Goal: Task Accomplishment & Management: Use online tool/utility

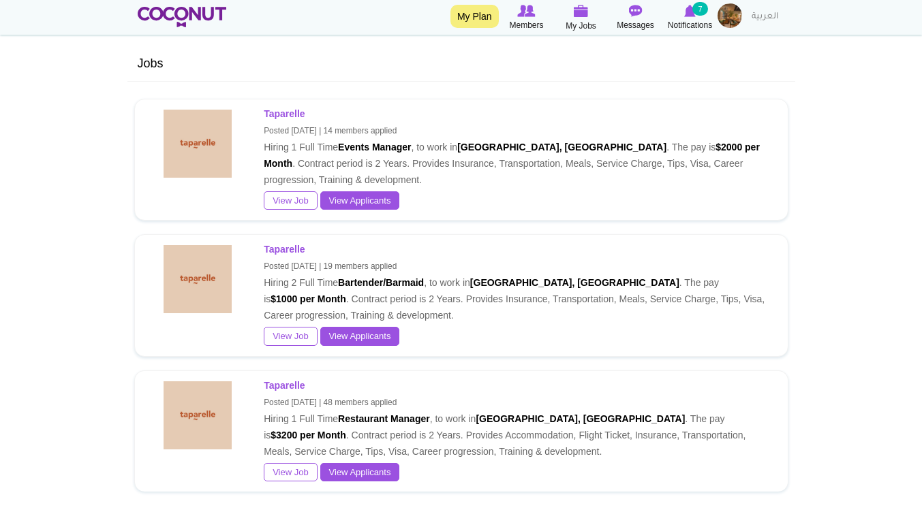
scroll to position [373, 0]
click at [382, 333] on link "View Applicants" at bounding box center [360, 336] width 80 height 19
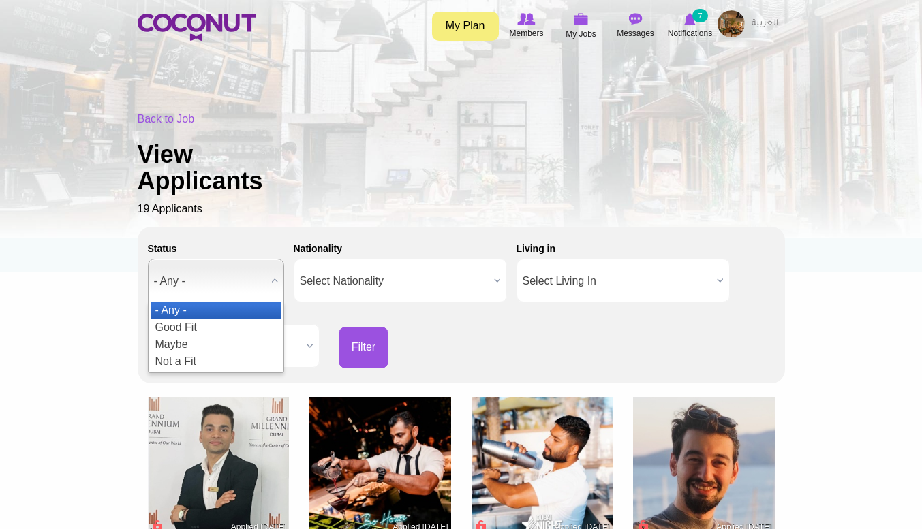
click at [751, 174] on div "Back to Job View Applicants 19 Applicants" at bounding box center [461, 165] width 647 height 106
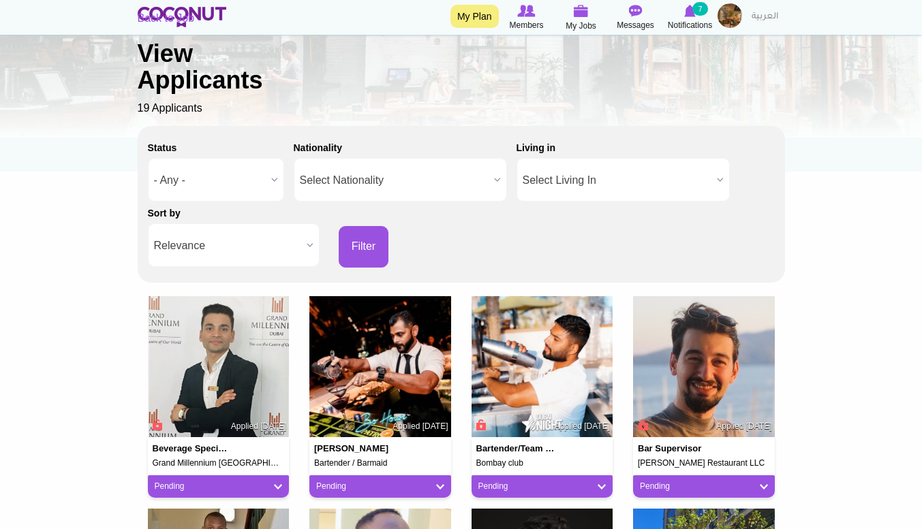
scroll to position [103, 0]
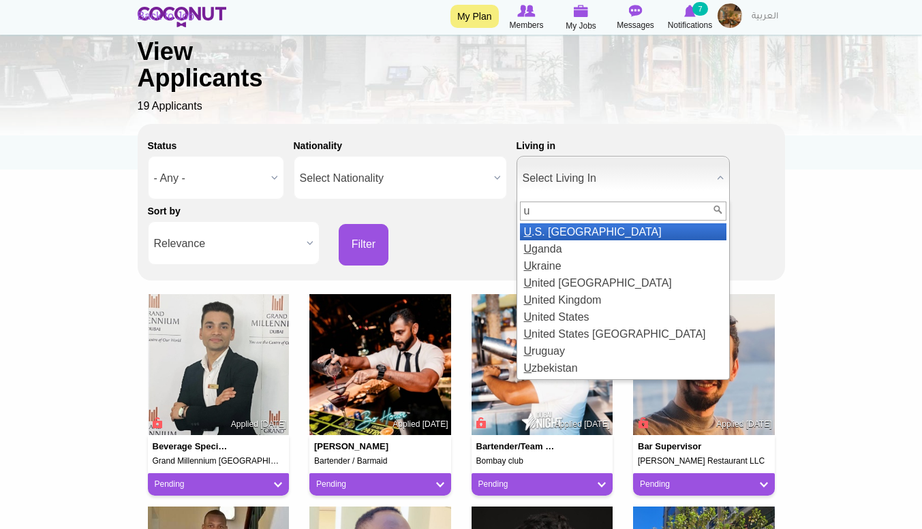
type input "un"
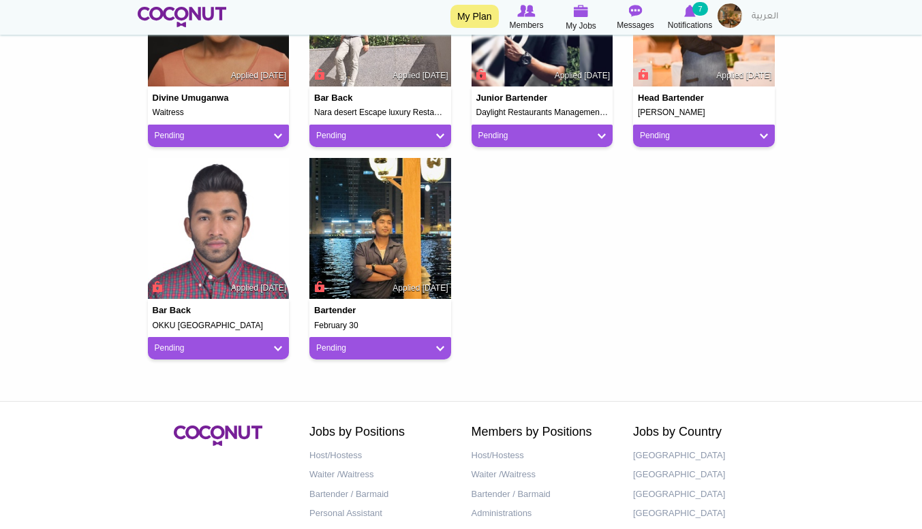
scroll to position [666, 0]
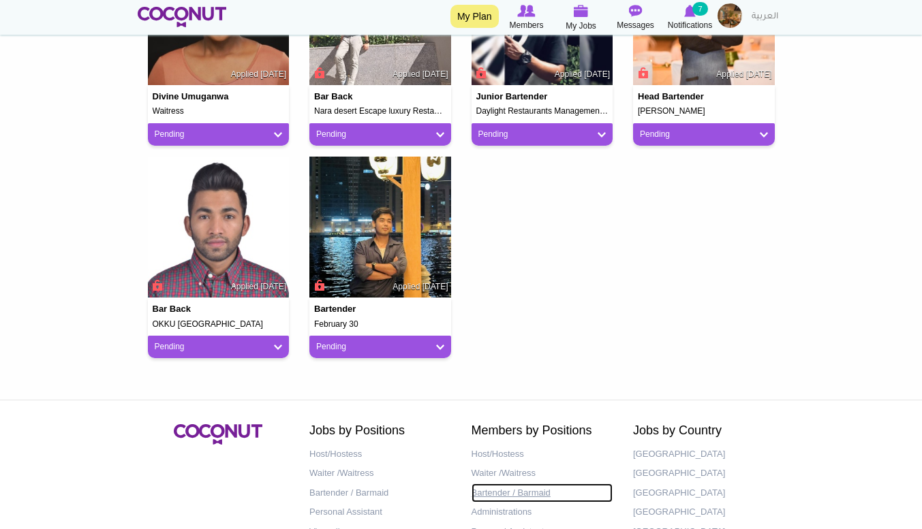
click at [531, 495] on link "Bartender / Barmaid" at bounding box center [542, 494] width 142 height 20
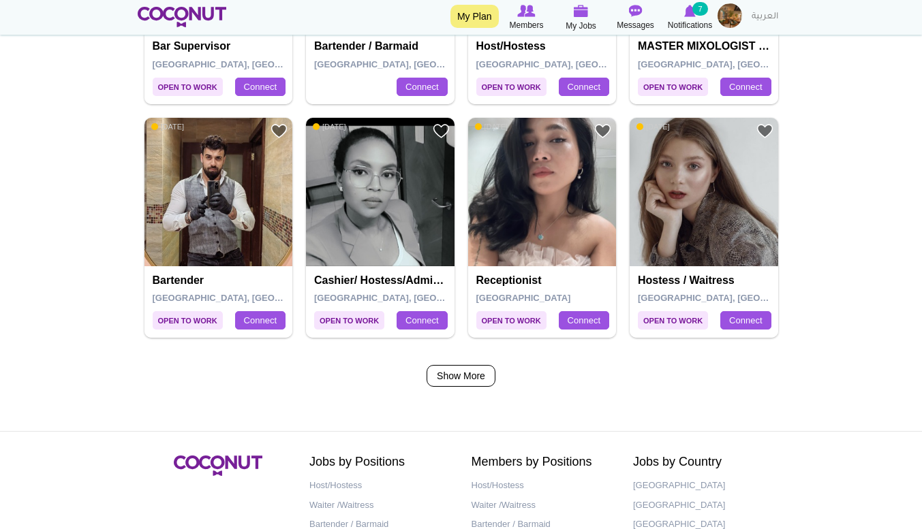
scroll to position [2199, 0]
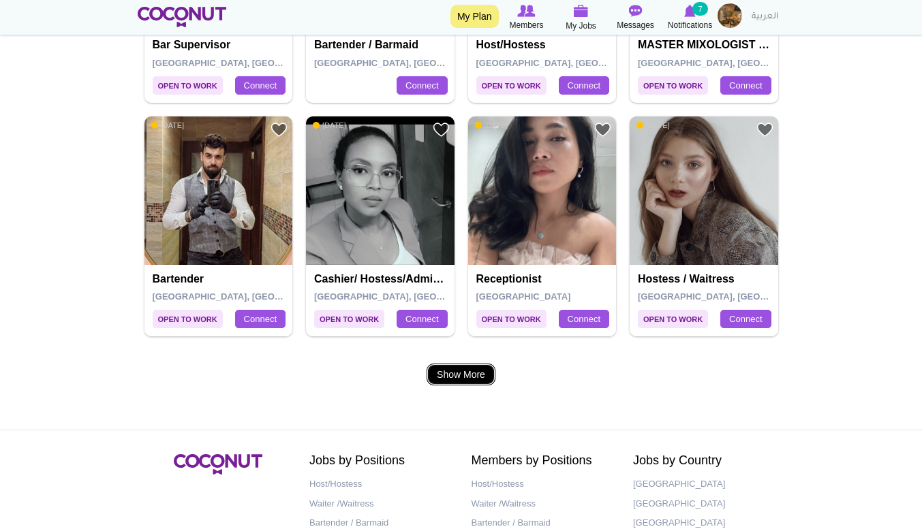
click at [480, 373] on link "Show More" at bounding box center [460, 375] width 69 height 22
click at [474, 375] on link "Show More" at bounding box center [460, 375] width 69 height 22
click at [465, 373] on link "Show More" at bounding box center [460, 375] width 69 height 22
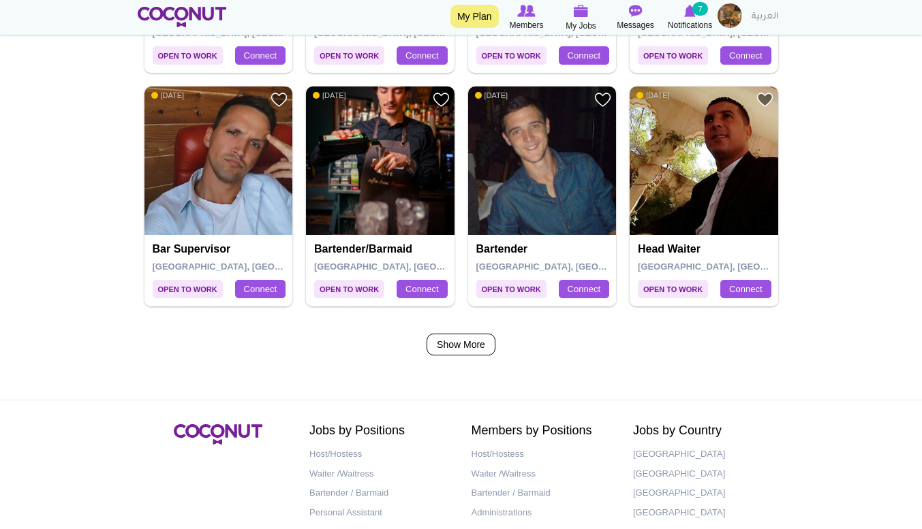
scroll to position [2228, 0]
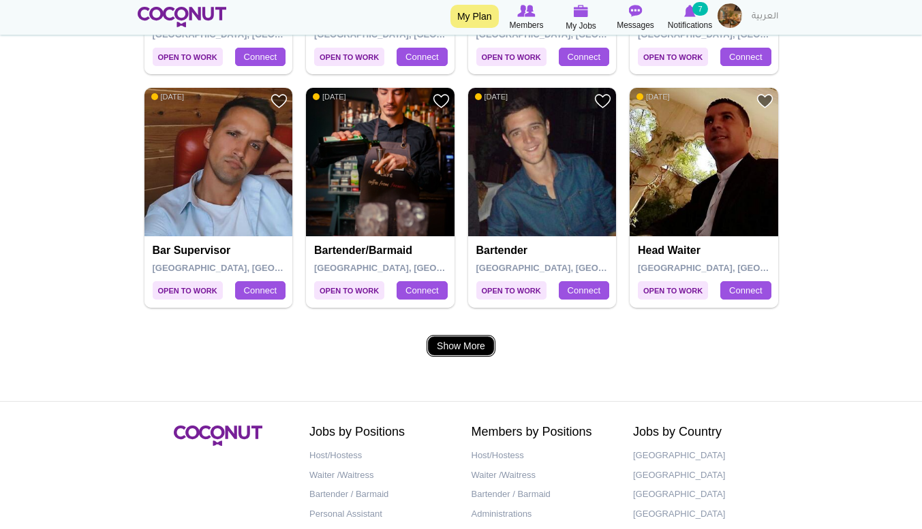
click at [482, 352] on link "Show More" at bounding box center [460, 346] width 69 height 22
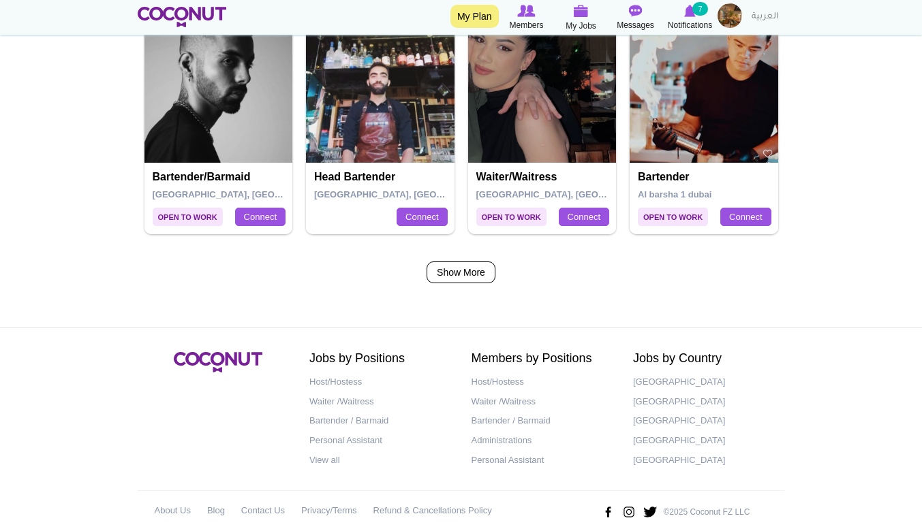
scroll to position [2304, 0]
